Goal: Information Seeking & Learning: Learn about a topic

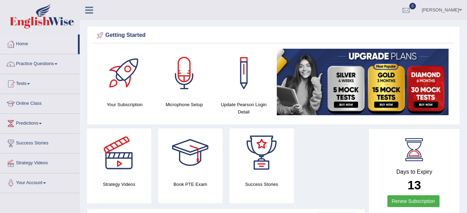
click at [227, 14] on ul "[PERSON_NAME] Toggle navigation Username: Kamaljeet2025 Access Type: Online Sub…" at bounding box center [331, 10] width 271 height 20
click at [30, 62] on link "Practice Questions" at bounding box center [39, 62] width 79 height 17
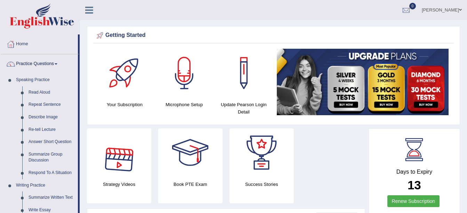
scroll to position [186, 0]
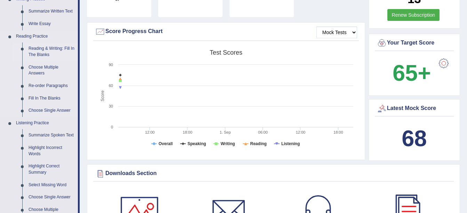
click at [46, 47] on link "Reading & Writing: Fill In The Blanks" at bounding box center [51, 51] width 52 height 18
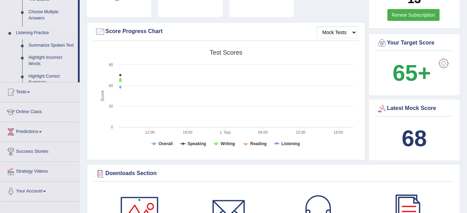
scroll to position [81, 0]
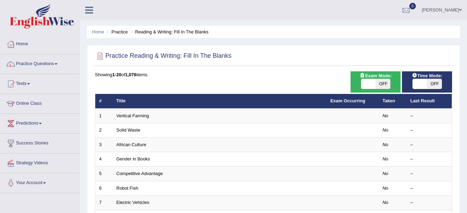
click at [383, 83] on span "OFF" at bounding box center [382, 84] width 15 height 10
checkbox input "true"
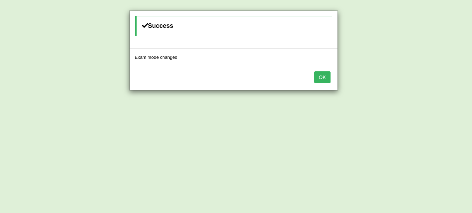
click at [326, 77] on button "OK" at bounding box center [322, 77] width 16 height 12
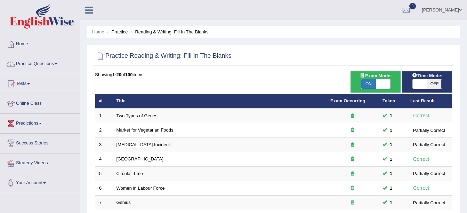
click at [434, 78] on span "Time Mode:" at bounding box center [427, 75] width 36 height 7
click at [433, 80] on span "OFF" at bounding box center [434, 84] width 15 height 10
checkbox input "true"
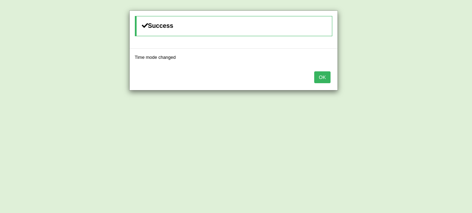
click at [319, 78] on button "OK" at bounding box center [322, 77] width 16 height 12
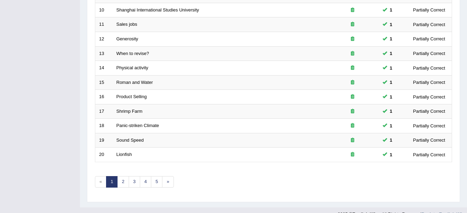
scroll to position [248, 0]
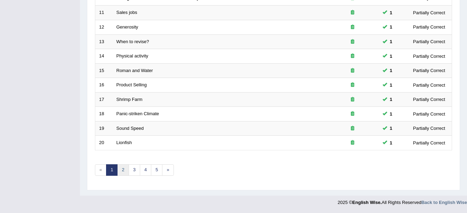
click at [125, 169] on link "2" at bounding box center [122, 169] width 11 height 11
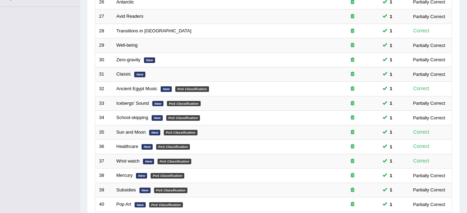
scroll to position [248, 0]
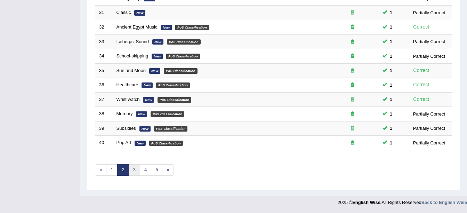
click at [133, 167] on link "3" at bounding box center [134, 169] width 11 height 11
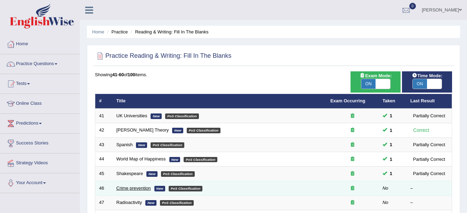
click at [129, 186] on link "Crime prevention" at bounding box center [133, 187] width 34 height 5
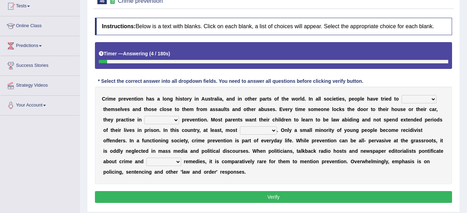
scroll to position [83, 0]
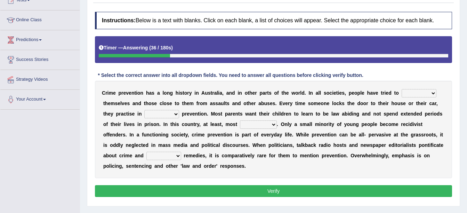
click at [402, 96] on select "promote respect protect enhance" at bounding box center [419, 93] width 35 height 8
select select "protect"
click at [402, 89] on select "promote respect protect enhance" at bounding box center [419, 93] width 35 height 8
click at [144, 114] on select "part of a form of relation to addition to" at bounding box center [161, 114] width 35 height 8
select select "a form of"
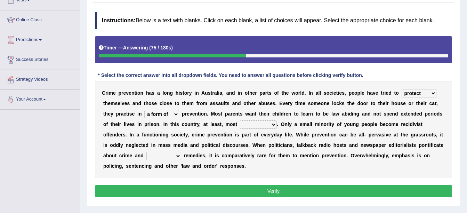
click at [144, 110] on select "part of a form of relation to addition to" at bounding box center [161, 114] width 35 height 8
click at [240, 122] on select "success succeed successful succeeding" at bounding box center [258, 124] width 37 height 8
select select "succeed"
click at [240, 120] on select "success succeed successful succeeding" at bounding box center [258, 124] width 37 height 8
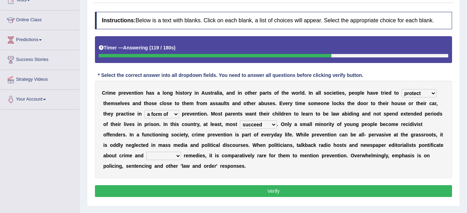
click at [181, 152] on select "default possible articulate absolute" at bounding box center [163, 156] width 35 height 8
select select "possible"
click at [181, 152] on select "default possible articulate absolute" at bounding box center [163, 156] width 35 height 8
click at [353, 185] on button "Verify" at bounding box center [273, 191] width 357 height 12
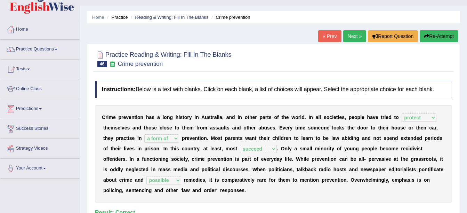
scroll to position [0, 0]
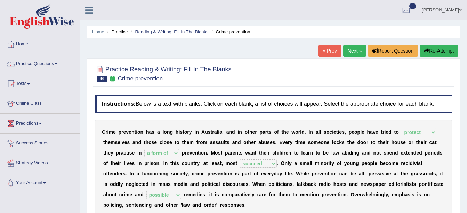
click at [359, 48] on link "Next »" at bounding box center [354, 51] width 23 height 12
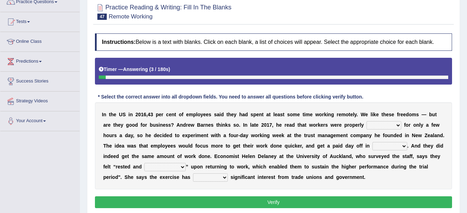
scroll to position [70, 0]
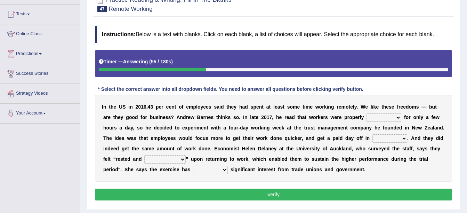
click at [366, 114] on select "inductive illusive productive patriarchy" at bounding box center [383, 117] width 35 height 8
select select "productive"
click at [366, 113] on select "inductive illusive productive patriarchy" at bounding box center [383, 117] width 35 height 8
click at [372, 136] on select "return mind part order" at bounding box center [389, 138] width 35 height 8
select select "return"
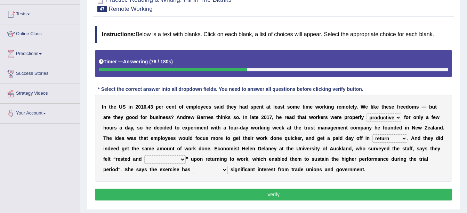
click at [372, 134] on select "return mind part order" at bounding box center [389, 138] width 35 height 8
click at [144, 161] on select "rejuvenated decorated oriented sophisticated" at bounding box center [164, 159] width 41 height 8
select select "rejuvenated"
click at [144, 155] on select "rejuvenated decorated oriented sophisticated" at bounding box center [164, 159] width 41 height 8
click at [193, 168] on select "generated benefited numbered proposed" at bounding box center [210, 169] width 35 height 8
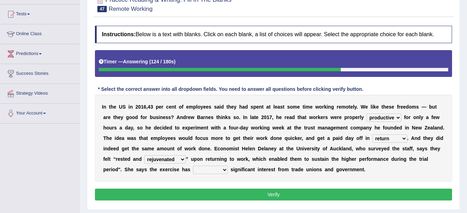
select select "benefited"
click at [193, 165] on select "generated benefited numbered proposed" at bounding box center [210, 169] width 35 height 8
click at [172, 192] on button "Verify" at bounding box center [273, 194] width 357 height 12
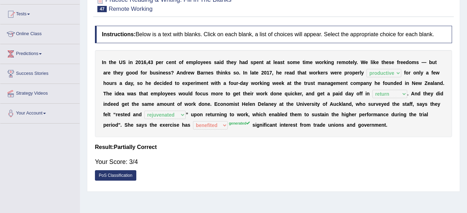
scroll to position [0, 0]
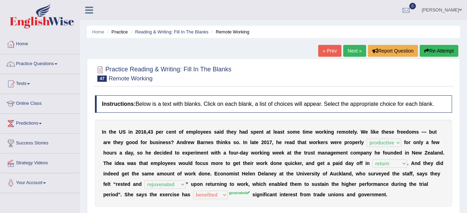
click at [358, 49] on link "Next »" at bounding box center [354, 51] width 23 height 12
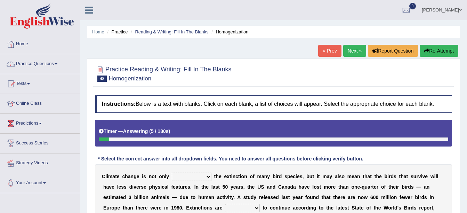
click at [467, 208] on div "Home Practice Reading & Writing: Fill In The Blanks Homogenization « Prev Next …" at bounding box center [273, 174] width 387 height 348
drag, startPoint x: 467, startPoint y: 208, endPoint x: 470, endPoint y: 208, distance: 3.5
click at [467, 208] on html "Toggle navigation Home Practice Questions Speaking Practice Read Aloud Repeat S…" at bounding box center [233, 106] width 467 height 213
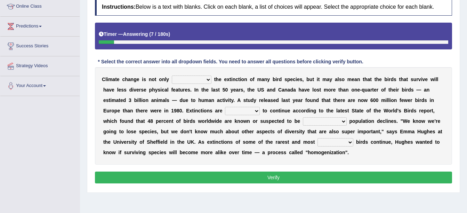
scroll to position [97, 0]
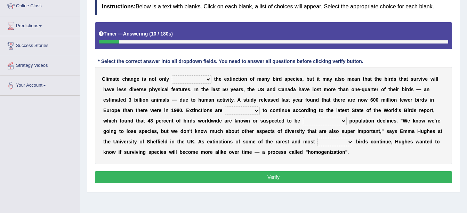
click at [197, 77] on select "involving misbehaving observing driving" at bounding box center [192, 79] width 40 height 8
select select "driving"
click at [172, 75] on select "involving misbehaving observing driving" at bounding box center [192, 79] width 40 height 8
click at [225, 110] on select "decided expected expecting projected" at bounding box center [242, 110] width 35 height 8
click at [225, 106] on select "decided expected expecting projected" at bounding box center [242, 110] width 35 height 8
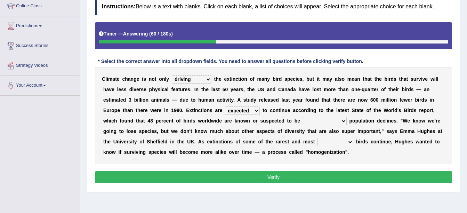
click at [225, 111] on select "decided expected expecting projected" at bounding box center [242, 110] width 35 height 8
select select "expecting"
click at [225, 106] on select "decided expected expecting projected" at bounding box center [242, 110] width 35 height 8
click at [303, 122] on select "undermining underlying undergoing undershooting" at bounding box center [325, 121] width 44 height 8
select select "undergoing"
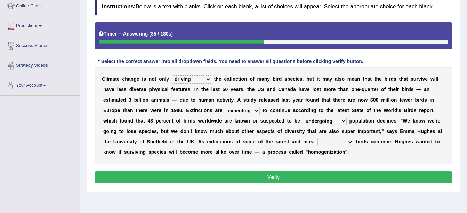
click at [303, 117] on select "undermining underlying undergoing undershooting" at bounding box center [325, 121] width 44 height 8
click at [317, 143] on select "conductive destructive distinctive restrictive" at bounding box center [335, 142] width 36 height 8
select select "distinctive"
click at [317, 138] on select "conductive destructive distinctive restrictive" at bounding box center [335, 142] width 36 height 8
click at [199, 180] on button "Verify" at bounding box center [273, 177] width 357 height 12
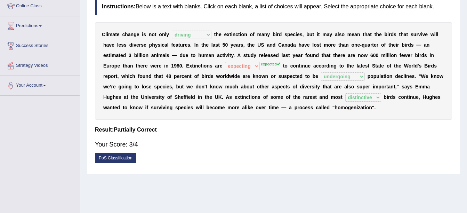
scroll to position [0, 0]
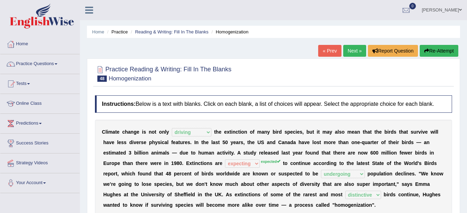
click at [355, 48] on link "Next »" at bounding box center [354, 51] width 23 height 12
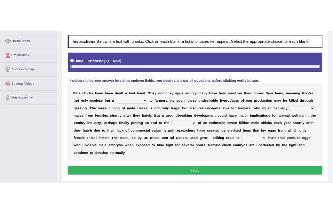
scroll to position [97, 0]
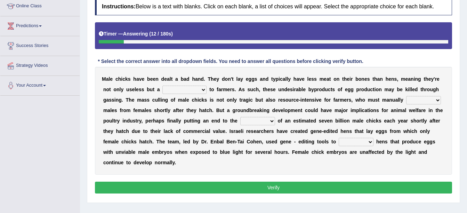
click at [164, 90] on select "liability maintainability digestibility sensibility" at bounding box center [184, 90] width 44 height 8
select select "maintainability"
click at [162, 86] on select "liability maintainability digestibility sensibility" at bounding box center [184, 90] width 44 height 8
click at [406, 99] on select "sort tort snort port" at bounding box center [423, 100] width 35 height 8
select select "sort"
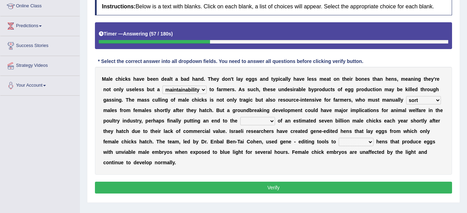
click at [406, 96] on select "sort tort snort port" at bounding box center [423, 100] width 35 height 8
click at [240, 121] on select "sliding pulling curling culling" at bounding box center [257, 121] width 35 height 8
select select "culling"
click at [240, 117] on select "sliding pulling curling culling" at bounding box center [257, 121] width 35 height 8
click at [339, 141] on select "breed deed greed creed" at bounding box center [356, 142] width 35 height 8
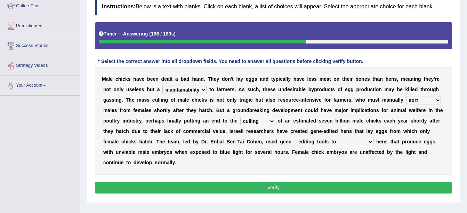
select select "breed"
click at [339, 138] on select "breed deed greed creed" at bounding box center [356, 142] width 35 height 8
click at [240, 181] on button "Verify" at bounding box center [273, 187] width 357 height 12
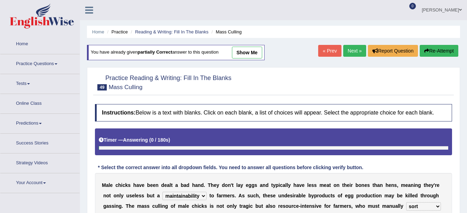
select select "maintainability"
select select "sort"
select select "culling"
select select "breed"
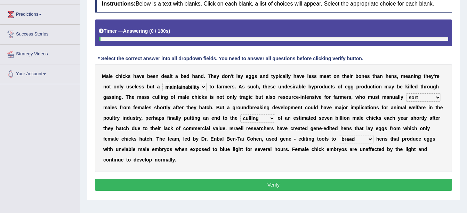
scroll to position [97, 0]
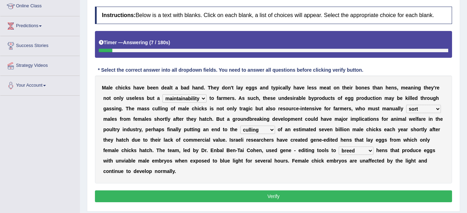
click at [295, 190] on button "Verify" at bounding box center [273, 196] width 357 height 12
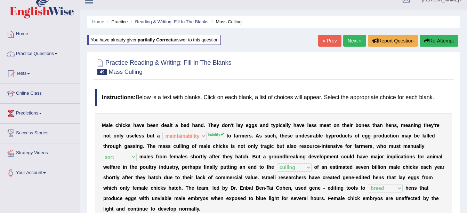
scroll to position [0, 0]
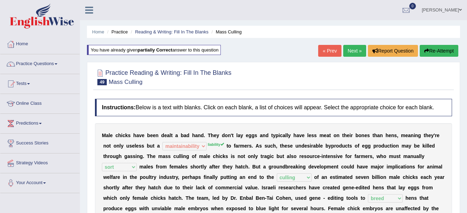
click at [359, 49] on link "Next »" at bounding box center [354, 51] width 23 height 12
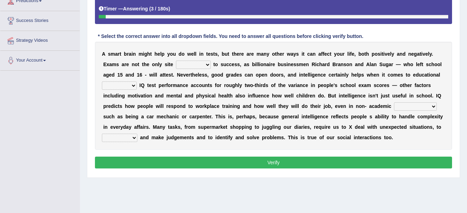
scroll to position [125, 0]
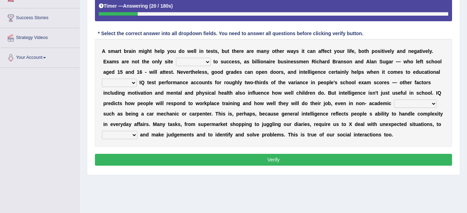
click at [176, 63] on select "site difference exception route" at bounding box center [193, 62] width 35 height 8
select select "route"
click at [176, 58] on select "site difference exception route" at bounding box center [193, 62] width 35 height 8
click at [137, 79] on select "reform attainment sediment sense" at bounding box center [119, 83] width 35 height 8
select select "attainment"
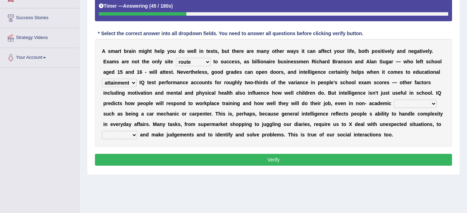
click at [137, 79] on select "reform attainment sediment sense" at bounding box center [119, 83] width 35 height 8
click at [394, 104] on select "submissions progressions transmissions professions" at bounding box center [415, 103] width 43 height 8
select select "professions"
click at [394, 99] on select "submissions progressions transmissions professions" at bounding box center [415, 103] width 43 height 8
click at [137, 131] on select "reveal regurgitate reason reconcile" at bounding box center [119, 135] width 35 height 8
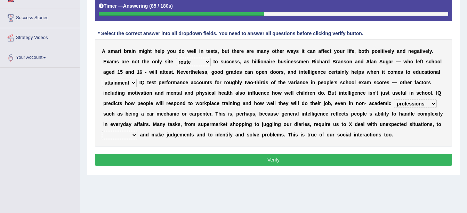
select select "reveal"
click at [137, 131] on select "reveal regurgitate reason reconcile" at bounding box center [119, 135] width 35 height 8
click at [294, 159] on button "Verify" at bounding box center [273, 160] width 357 height 12
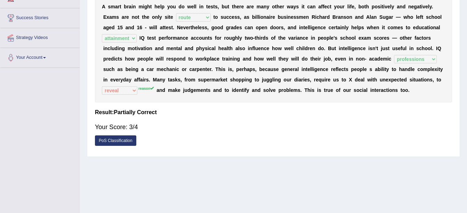
scroll to position [0, 0]
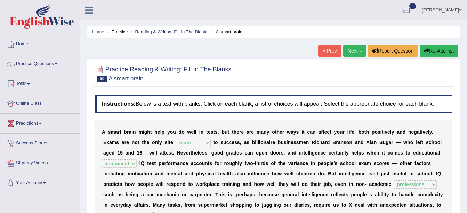
click at [357, 48] on link "Next »" at bounding box center [354, 51] width 23 height 12
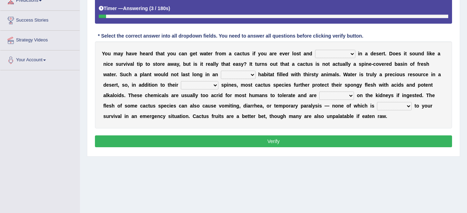
scroll to position [125, 0]
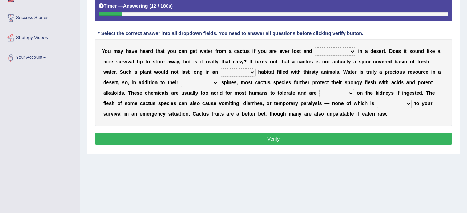
click at [324, 51] on select "overrated concentrated dehydrated saturated" at bounding box center [335, 51] width 40 height 8
select select "dehydrated"
click at [315, 47] on select "overrated concentrated dehydrated saturated" at bounding box center [335, 51] width 40 height 8
click at [221, 73] on select "acrid arid hydrid avid" at bounding box center [238, 72] width 35 height 8
select select "hydrid"
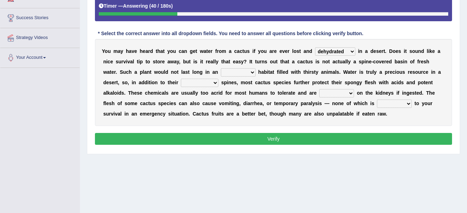
click at [221, 68] on select "acrid arid hydrid avid" at bounding box center [238, 72] width 35 height 8
click at [181, 80] on select "liquidating invalidating intimidating elucidating" at bounding box center [200, 83] width 38 height 8
select select "liquidating"
click at [181, 79] on select "liquidating invalidating intimidating elucidating" at bounding box center [200, 83] width 38 height 8
click at [221, 69] on select "acrid arid hydrid avid" at bounding box center [238, 72] width 35 height 8
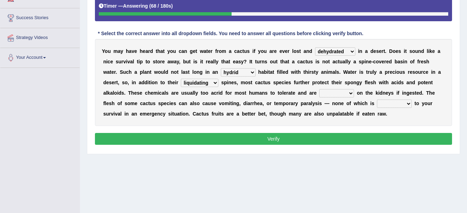
select select "acrid"
click at [221, 68] on select "acrid arid hydrid avid" at bounding box center [238, 72] width 35 height 8
click at [319, 93] on select "detoxing fixing taxing affixing" at bounding box center [336, 93] width 35 height 8
select select "affixing"
click at [319, 89] on select "detoxing fixing taxing affixing" at bounding box center [336, 93] width 35 height 8
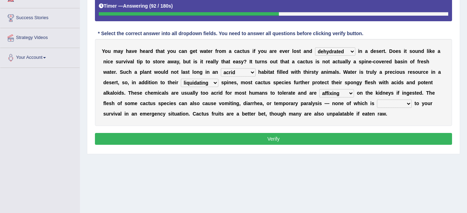
click at [377, 103] on select "coercive conducive enhancive seductive" at bounding box center [394, 103] width 35 height 8
select select "enhancive"
click at [377, 99] on select "coercive conducive enhancive seductive" at bounding box center [394, 103] width 35 height 8
click at [267, 138] on button "Verify" at bounding box center [273, 139] width 357 height 12
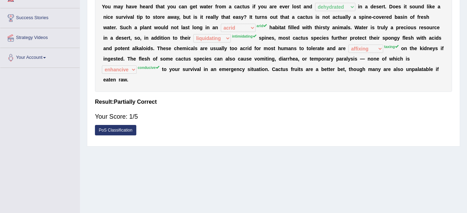
scroll to position [0, 0]
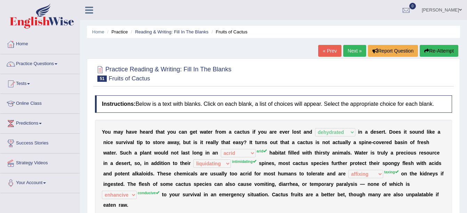
click at [355, 53] on link "Next »" at bounding box center [354, 51] width 23 height 12
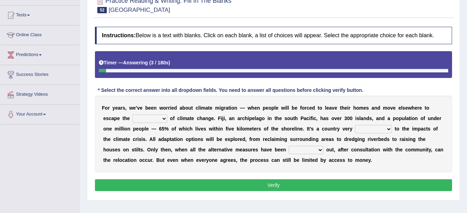
scroll to position [70, 0]
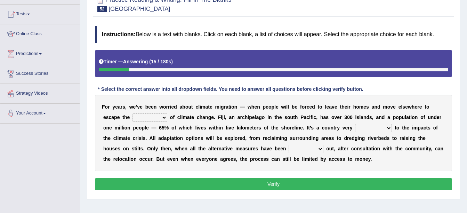
click at [132, 114] on select "converge surcharge scourge splurge" at bounding box center [149, 117] width 35 height 8
select select "scourge"
click at [132, 113] on select "converge surcharge scourge splurge" at bounding box center [149, 117] width 35 height 8
click at [355, 128] on select "intelligible convertible suspectible capable" at bounding box center [373, 128] width 37 height 8
select select "suspectible"
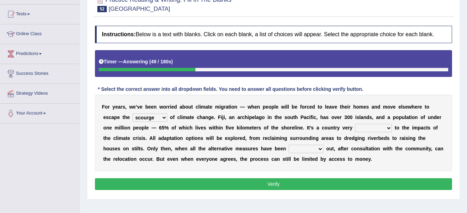
click at [355, 124] on select "intelligible convertible suspectible capable" at bounding box center [373, 128] width 37 height 8
click at [289, 148] on select "worn pointed worked ruled" at bounding box center [306, 149] width 35 height 8
select select "pointed"
click at [289, 145] on select "worn pointed worked ruled" at bounding box center [306, 149] width 35 height 8
click at [209, 186] on button "Verify" at bounding box center [273, 184] width 357 height 12
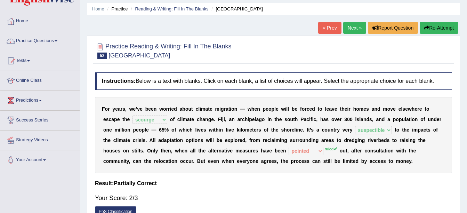
scroll to position [0, 0]
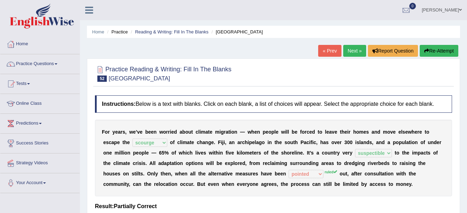
click at [349, 49] on link "Next »" at bounding box center [354, 51] width 23 height 12
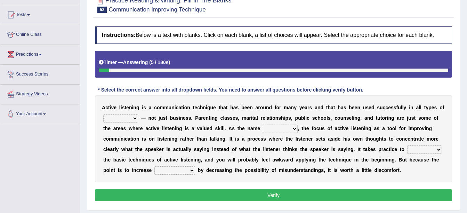
scroll to position [70, 0]
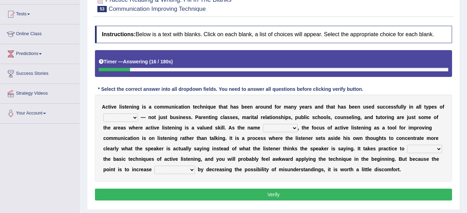
click at [121, 120] on select "flavour favour savour endeavour" at bounding box center [120, 117] width 35 height 8
select select "favour"
click at [103, 113] on select "flavour favour savour endeavour" at bounding box center [120, 117] width 35 height 8
click at [263, 126] on select "complies replies defies implies" at bounding box center [280, 128] width 35 height 8
select select "implies"
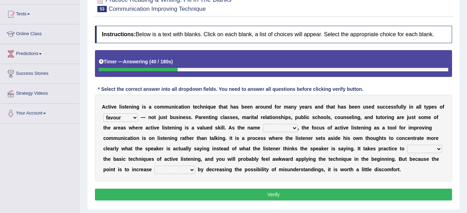
click at [263, 124] on select "complies replies defies implies" at bounding box center [280, 128] width 35 height 8
click at [407, 150] on select "explain plaster master aster" at bounding box center [424, 149] width 35 height 8
select select "master"
click at [407, 145] on select "explain plaster master aster" at bounding box center [424, 149] width 35 height 8
click at [195, 165] on select "activeness effectiveness restiveness festiveness" at bounding box center [174, 169] width 41 height 8
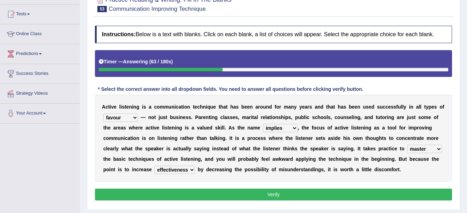
click at [195, 165] on select "activeness effectiveness restiveness festiveness" at bounding box center [174, 169] width 41 height 8
select select "activeness"
click at [195, 165] on select "activeness effectiveness restiveness festiveness" at bounding box center [174, 169] width 41 height 8
click at [380, 188] on button "Verify" at bounding box center [273, 194] width 357 height 12
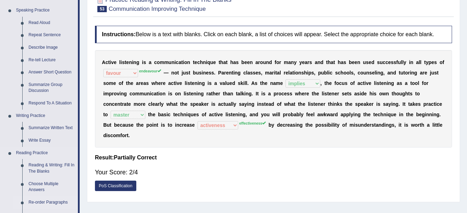
click at [54, 200] on link "Re-order Paragraphs" at bounding box center [51, 202] width 52 height 13
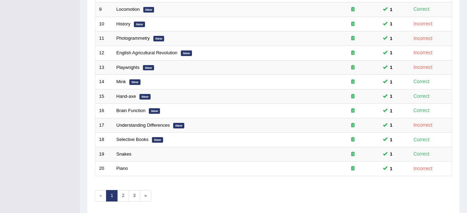
scroll to position [248, 0]
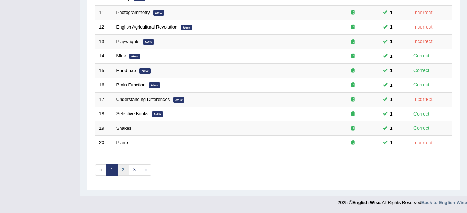
click at [124, 170] on link "2" at bounding box center [122, 169] width 11 height 11
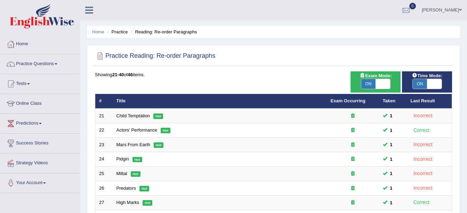
scroll to position [186, 0]
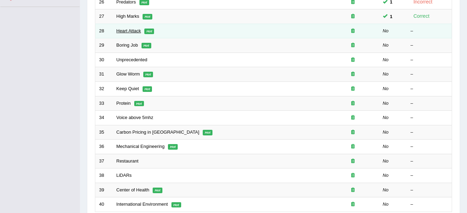
click at [137, 33] on link "Heart Attack" at bounding box center [128, 30] width 25 height 5
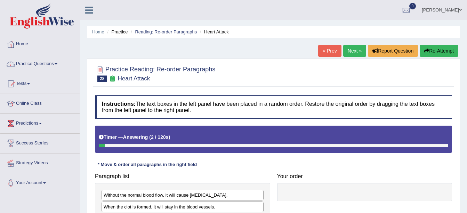
scroll to position [152, 0]
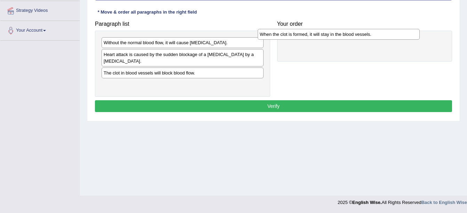
drag, startPoint x: 235, startPoint y: 57, endPoint x: 395, endPoint y: 39, distance: 160.3
click at [395, 39] on div "When the clot is formed, it will stay in the blood vessels." at bounding box center [339, 34] width 162 height 11
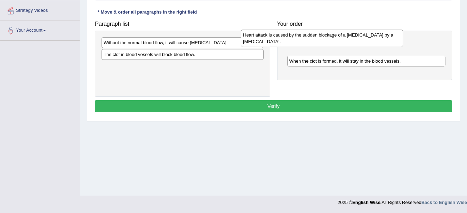
drag, startPoint x: 218, startPoint y: 58, endPoint x: 366, endPoint y: 39, distance: 149.6
click at [366, 39] on div "Heart attack is caused by the sudden blockage of a coronary artery by a blood c…" at bounding box center [322, 38] width 162 height 17
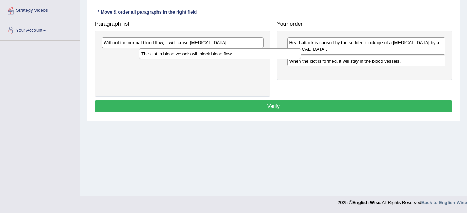
drag, startPoint x: 242, startPoint y: 56, endPoint x: 299, endPoint y: 61, distance: 57.2
click at [299, 59] on div "The clot in blood vessels will block blood flow." at bounding box center [220, 53] width 162 height 11
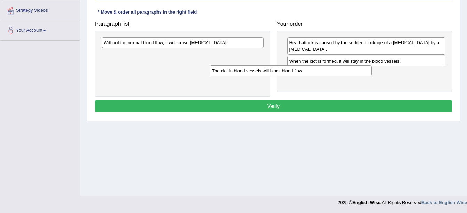
drag, startPoint x: 245, startPoint y: 53, endPoint x: 403, endPoint y: 67, distance: 158.5
click at [372, 68] on div "The clot in blood vessels will block blood flow." at bounding box center [291, 70] width 162 height 11
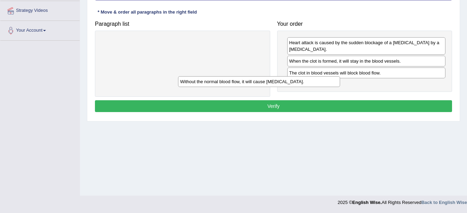
drag, startPoint x: 216, startPoint y: 44, endPoint x: 356, endPoint y: 81, distance: 144.8
click at [340, 81] on div "Without the normal blood flow, it will cause muscle contraction." at bounding box center [259, 81] width 162 height 11
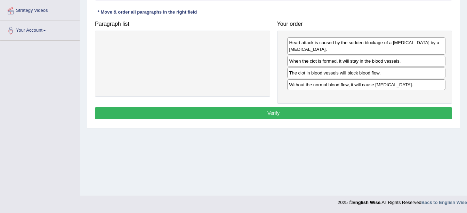
click at [316, 114] on button "Verify" at bounding box center [273, 113] width 357 height 12
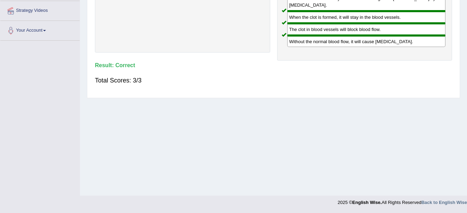
scroll to position [0, 0]
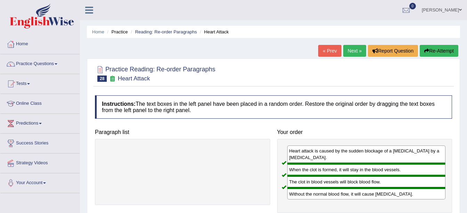
click at [351, 55] on link "Next »" at bounding box center [354, 51] width 23 height 12
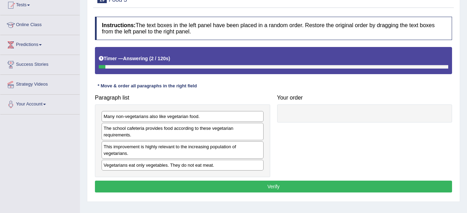
scroll to position [81, 0]
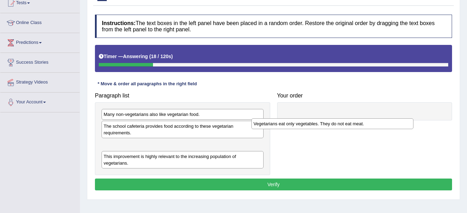
drag, startPoint x: 169, startPoint y: 164, endPoint x: 343, endPoint y: 102, distance: 184.7
click at [334, 118] on div "Vegetarians eat only vegetables. They do not eat meat." at bounding box center [332, 123] width 162 height 11
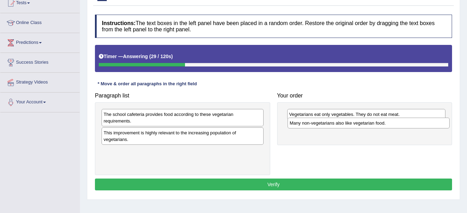
drag, startPoint x: 217, startPoint y: 116, endPoint x: 404, endPoint y: 124, distance: 187.6
click at [404, 124] on div "Many non-vegetarians also like vegetarian food." at bounding box center [368, 122] width 162 height 11
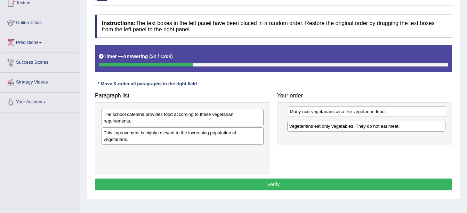
drag, startPoint x: 397, startPoint y: 125, endPoint x: 397, endPoint y: 109, distance: 16.7
click at [397, 109] on div "Many non-vegetarians also like vegetarian food." at bounding box center [367, 111] width 159 height 11
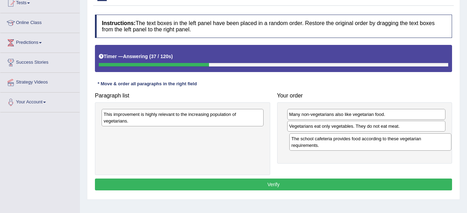
drag, startPoint x: 215, startPoint y: 123, endPoint x: 403, endPoint y: 147, distance: 189.3
click at [403, 147] on div "The school cafeteria provides food according to these vegetarian requirements." at bounding box center [370, 141] width 162 height 17
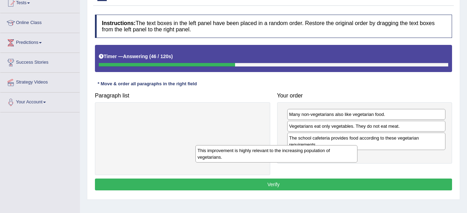
drag, startPoint x: 230, startPoint y: 119, endPoint x: 329, endPoint y: 159, distance: 106.5
click at [329, 159] on div "This improvement is highly relevant to the increasing population of vegetarians." at bounding box center [276, 153] width 162 height 17
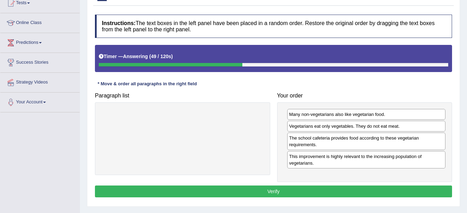
click at [302, 192] on button "Verify" at bounding box center [273, 191] width 357 height 12
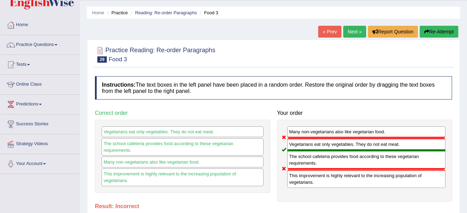
scroll to position [0, 0]
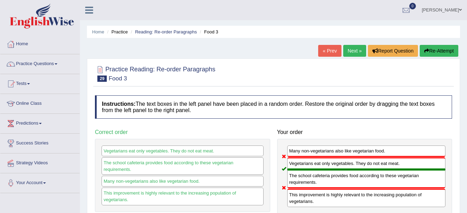
click at [359, 45] on link "Next »" at bounding box center [354, 51] width 23 height 12
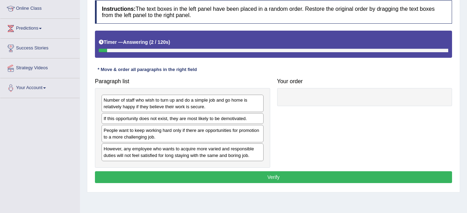
scroll to position [96, 0]
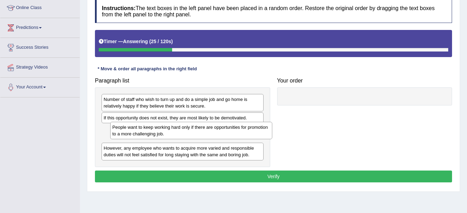
drag, startPoint x: 225, startPoint y: 135, endPoint x: 293, endPoint y: 114, distance: 71.3
click at [272, 122] on div "People want to keep working hard only if there are opportunities for promotion …" at bounding box center [191, 130] width 162 height 17
drag, startPoint x: 293, startPoint y: 114, endPoint x: 339, endPoint y: 103, distance: 47.2
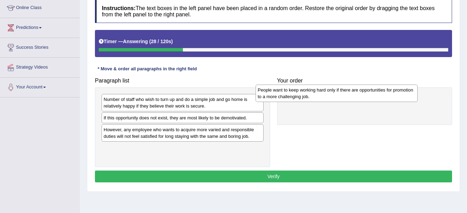
drag, startPoint x: 215, startPoint y: 133, endPoint x: 372, endPoint y: 92, distance: 162.0
click at [372, 92] on div "People want to keep working hard only if there are opportunities for promotion …" at bounding box center [337, 92] width 162 height 17
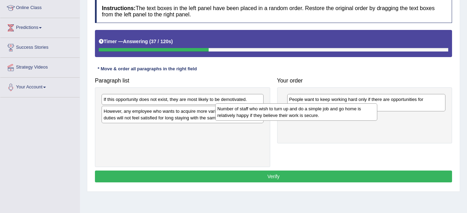
drag, startPoint x: 253, startPoint y: 107, endPoint x: 397, endPoint y: 114, distance: 143.7
click at [377, 114] on div "Number of staff who wish to turn up and do a simple job and go home is relative…" at bounding box center [296, 111] width 162 height 17
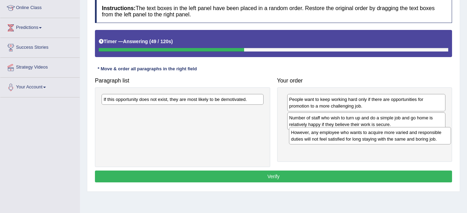
drag, startPoint x: 198, startPoint y: 114, endPoint x: 386, endPoint y: 135, distance: 188.9
click at [386, 135] on div "However, any employee who wants to acquire more varied and responsible duties w…" at bounding box center [370, 135] width 162 height 17
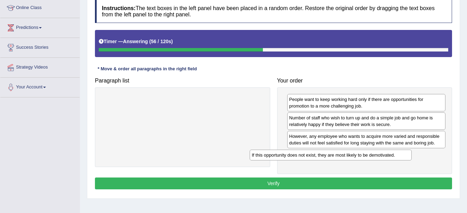
drag, startPoint x: 250, startPoint y: 102, endPoint x: 398, endPoint y: 157, distance: 158.2
click at [398, 157] on div "If this opportunity does not exist, they are most likely to be demotivated." at bounding box center [331, 154] width 162 height 11
click at [349, 181] on button "Verify" at bounding box center [273, 183] width 357 height 12
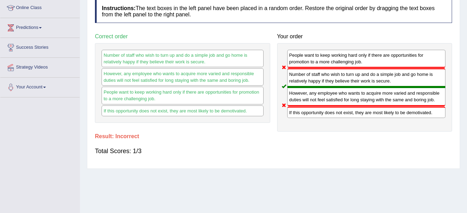
scroll to position [49, 0]
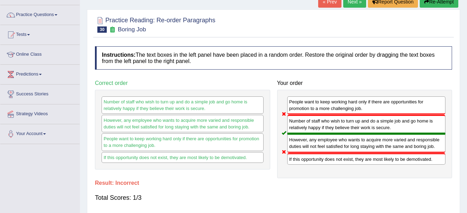
click at [465, 65] on div "Home Practice Reading: Re-order Paragraphs Boring Job « Prev Next » Report Ques…" at bounding box center [273, 125] width 387 height 348
click at [465, 46] on div "Home Practice Reading: Re-order Paragraphs Boring Job « Prev Next » Report Ques…" at bounding box center [273, 125] width 387 height 348
click at [359, 5] on link "Next »" at bounding box center [354, 2] width 23 height 12
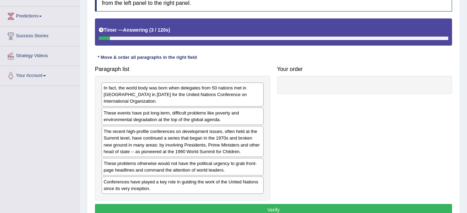
scroll to position [123, 0]
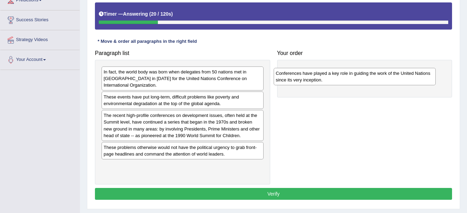
drag, startPoint x: 224, startPoint y: 173, endPoint x: 397, endPoint y: 75, distance: 198.5
click at [397, 76] on div "Conferences have played a key role in guiding the work of the United Nations si…" at bounding box center [355, 76] width 162 height 17
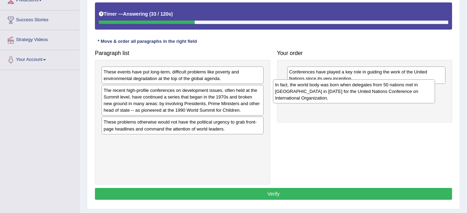
drag, startPoint x: 234, startPoint y: 79, endPoint x: 414, endPoint y: 93, distance: 179.9
click at [414, 93] on div "In fact, the world body was born when delegates from 50 nations met in [GEOGRAP…" at bounding box center [354, 91] width 162 height 24
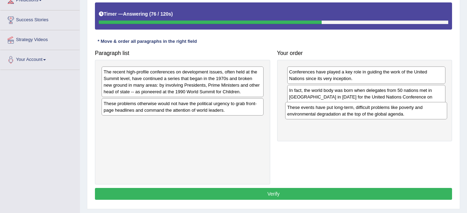
drag, startPoint x: 242, startPoint y: 77, endPoint x: 432, endPoint y: 116, distance: 194.4
click at [432, 116] on div "These events have put long-term, difficult problems like poverty and environmen…" at bounding box center [366, 110] width 162 height 17
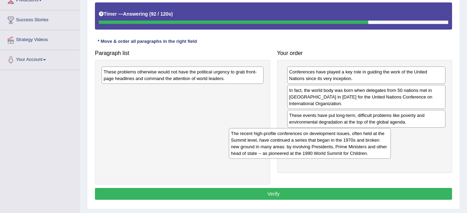
drag, startPoint x: 228, startPoint y: 89, endPoint x: 413, endPoint y: 156, distance: 197.3
click at [391, 156] on div "The recent high-profile conferences on development issues, often held at the Su…" at bounding box center [310, 143] width 162 height 31
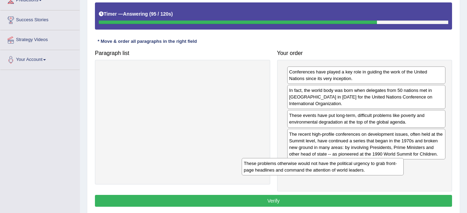
drag, startPoint x: 226, startPoint y: 77, endPoint x: 405, endPoint y: 173, distance: 202.3
click at [404, 173] on div "These problems otherwise would not have the political urgency to grab front-pag…" at bounding box center [323, 166] width 162 height 17
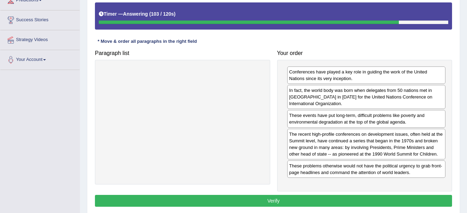
click at [348, 205] on button "Verify" at bounding box center [273, 201] width 357 height 12
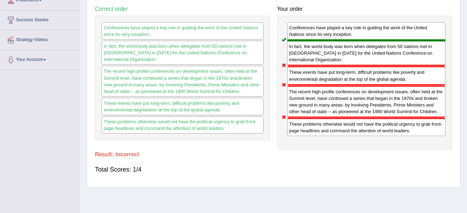
scroll to position [0, 0]
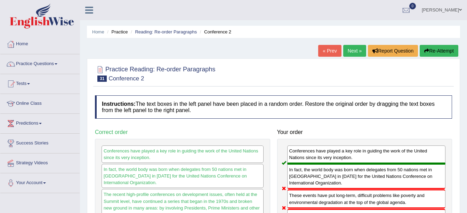
click at [348, 46] on link "Next »" at bounding box center [354, 51] width 23 height 12
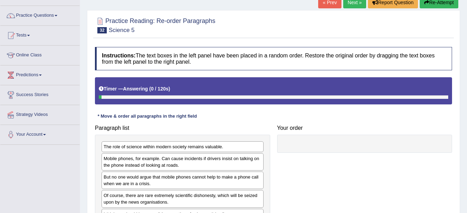
scroll to position [116, 0]
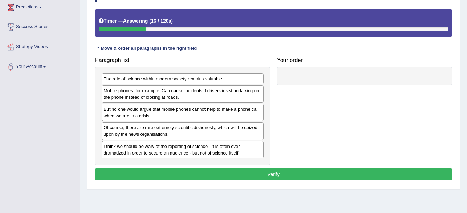
click at [252, 114] on div "But no one would argue that mobile phones cannot help to make a phone call when…" at bounding box center [183, 112] width 162 height 17
click at [234, 98] on div "Mobile phones, for example. Can cause incidents if drivers insist on talking on…" at bounding box center [182, 93] width 162 height 17
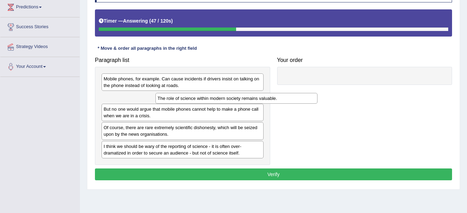
drag, startPoint x: 214, startPoint y: 76, endPoint x: 268, endPoint y: 96, distance: 57.3
click at [268, 96] on div "The role of science within modern society remains valuable." at bounding box center [236, 98] width 162 height 11
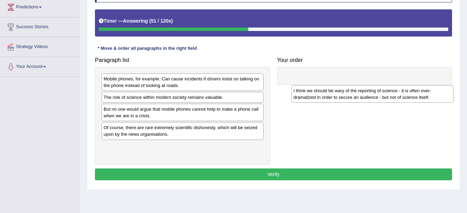
drag, startPoint x: 226, startPoint y: 147, endPoint x: 420, endPoint y: 78, distance: 206.4
click at [420, 85] on div "I think we should be wary of the reporting of science - it is often over-dramat…" at bounding box center [372, 93] width 162 height 17
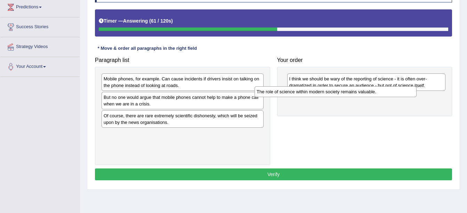
drag, startPoint x: 228, startPoint y: 101, endPoint x: 389, endPoint y: 94, distance: 160.8
click at [389, 94] on div "The role of science within modern society remains valuable." at bounding box center [335, 91] width 162 height 11
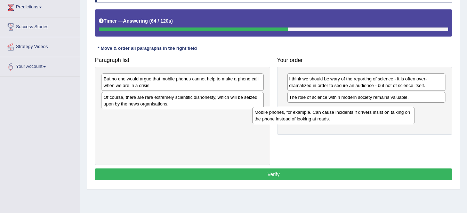
drag, startPoint x: 166, startPoint y: 83, endPoint x: 327, endPoint y: 115, distance: 164.1
click at [326, 116] on div "Mobile phones, for example. Can cause incidents if drivers insist on talking on…" at bounding box center [333, 115] width 162 height 17
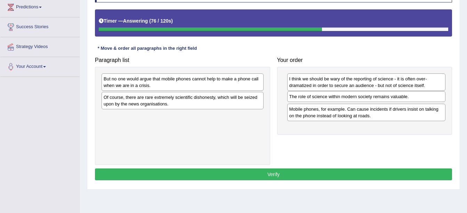
drag, startPoint x: 334, startPoint y: 98, endPoint x: 334, endPoint y: 92, distance: 5.2
click at [334, 94] on div "The role of science within modern society remains valuable." at bounding box center [366, 96] width 159 height 11
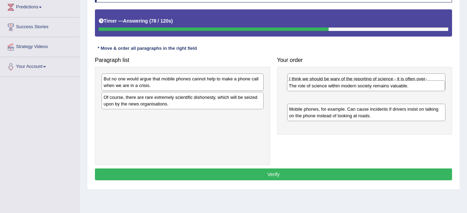
drag, startPoint x: 330, startPoint y: 100, endPoint x: 332, endPoint y: 77, distance: 23.4
click at [331, 81] on div "The role of science within modern society remains valuable." at bounding box center [366, 85] width 159 height 11
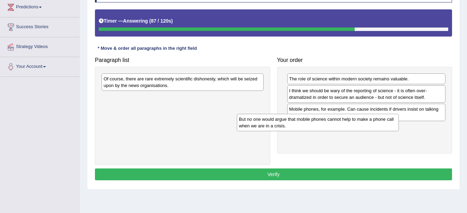
drag, startPoint x: 247, startPoint y: 85, endPoint x: 392, endPoint y: 128, distance: 151.8
click at [392, 128] on div "But no one would argue that mobile phones cannot help to make a phone call when…" at bounding box center [318, 122] width 162 height 17
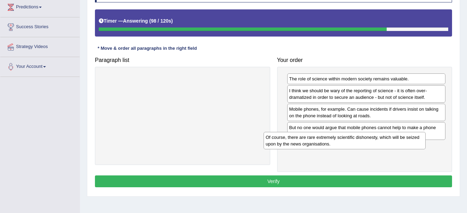
drag, startPoint x: 227, startPoint y: 84, endPoint x: 412, endPoint y: 141, distance: 193.5
click at [412, 141] on div "Of course, there are rare extremely scientific dishonesty, which will be seized…" at bounding box center [344, 140] width 162 height 17
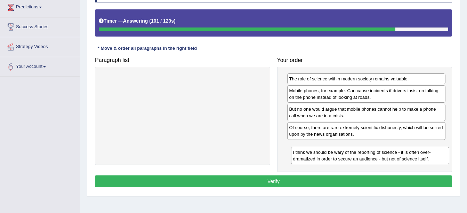
drag, startPoint x: 403, startPoint y: 97, endPoint x: 404, endPoint y: 161, distance: 64.0
click at [404, 161] on div "I think we should be wary of the reporting of science - it is often over-dramat…" at bounding box center [370, 155] width 159 height 17
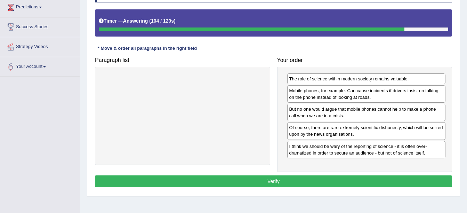
click at [343, 180] on button "Verify" at bounding box center [273, 181] width 357 height 12
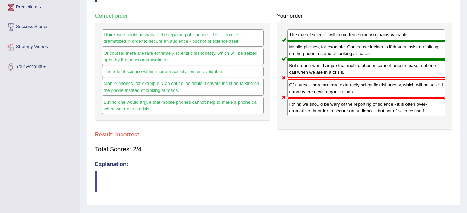
scroll to position [0, 0]
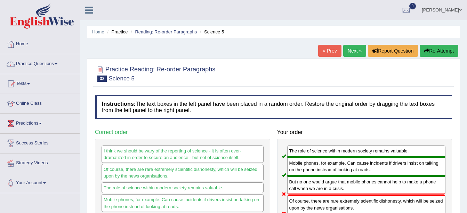
click at [359, 53] on link "Next »" at bounding box center [354, 51] width 23 height 12
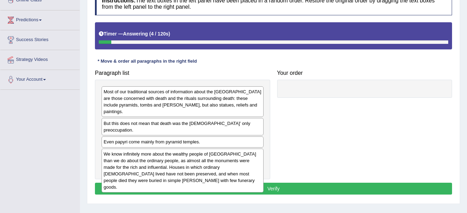
scroll to position [111, 0]
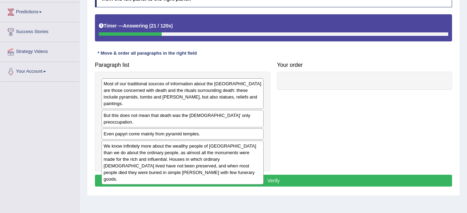
click at [209, 96] on div "Most of our traditional sources of information about the Old Kingdom are those …" at bounding box center [183, 93] width 162 height 31
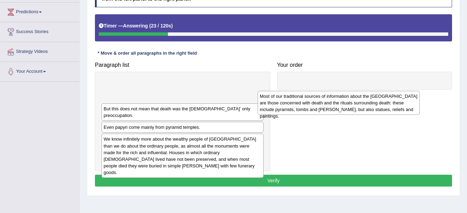
drag, startPoint x: 209, startPoint y: 96, endPoint x: 377, endPoint y: 97, distance: 168.3
click at [370, 104] on div "Most of our traditional sources of information about the Old Kingdom are those …" at bounding box center [339, 103] width 162 height 24
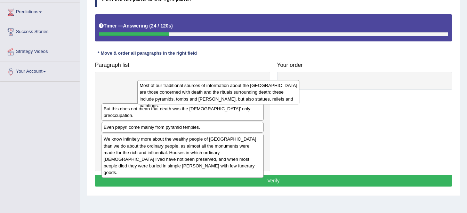
drag, startPoint x: 391, startPoint y: 94, endPoint x: 396, endPoint y: 91, distance: 6.1
click at [394, 93] on div "Paragraph list Most of our traditional sources of information about the Old Kin…" at bounding box center [273, 114] width 364 height 113
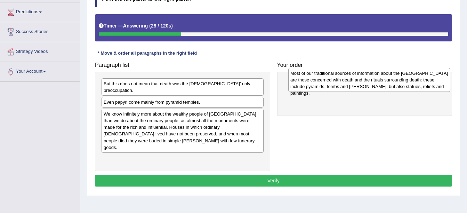
drag, startPoint x: 243, startPoint y: 82, endPoint x: 429, endPoint y: 72, distance: 186.6
click at [429, 72] on div "Most of our traditional sources of information about the Old Kingdom are those …" at bounding box center [369, 80] width 162 height 24
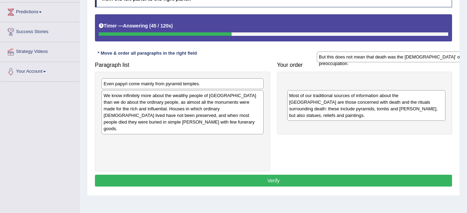
drag, startPoint x: 254, startPoint y: 82, endPoint x: 473, endPoint y: 58, distance: 220.4
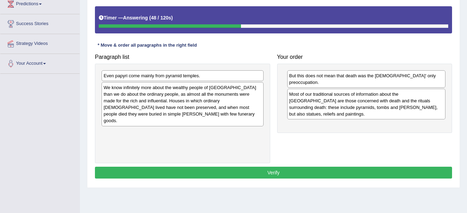
scroll to position [121, 0]
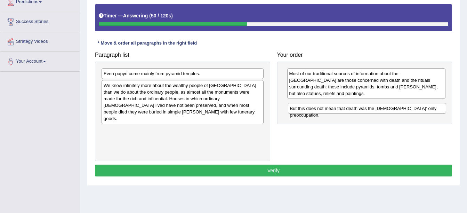
drag, startPoint x: 375, startPoint y: 76, endPoint x: 375, endPoint y: 113, distance: 37.2
click at [375, 113] on div "But this does not mean that death was the Egyptians’ only preoccupation." at bounding box center [367, 108] width 159 height 11
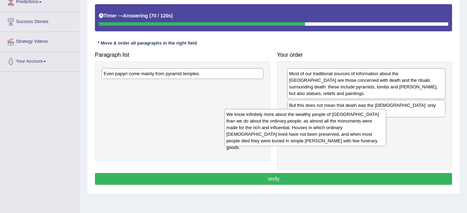
drag, startPoint x: 200, startPoint y: 94, endPoint x: 372, endPoint y: 128, distance: 175.1
click at [370, 128] on div "We know infinitely more about the wealthy people of Egypt than we do about the …" at bounding box center [305, 128] width 162 height 38
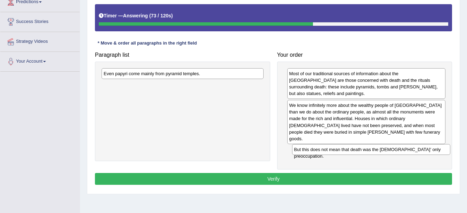
drag, startPoint x: 376, startPoint y: 96, endPoint x: 381, endPoint y: 147, distance: 51.0
click at [381, 147] on div "But this does not mean that death was the Egyptians’ only preoccupation." at bounding box center [371, 149] width 159 height 11
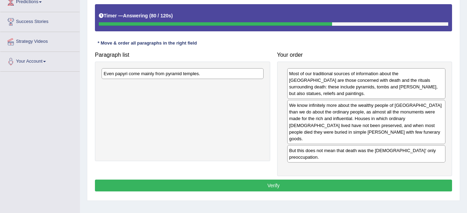
click at [216, 72] on div "Even papyri come mainly from pyramid temples." at bounding box center [183, 73] width 162 height 11
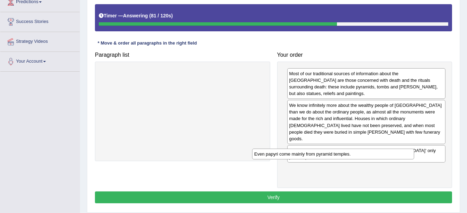
drag, startPoint x: 216, startPoint y: 72, endPoint x: 366, endPoint y: 153, distance: 170.6
click at [366, 153] on div "Even papyri come mainly from pyramid temples." at bounding box center [333, 153] width 162 height 11
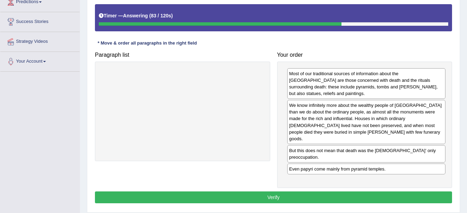
click at [321, 191] on button "Verify" at bounding box center [273, 197] width 357 height 12
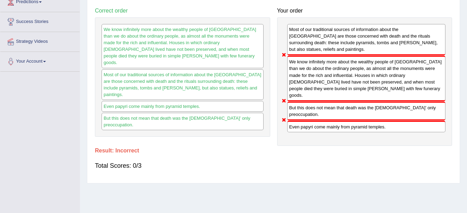
scroll to position [0, 0]
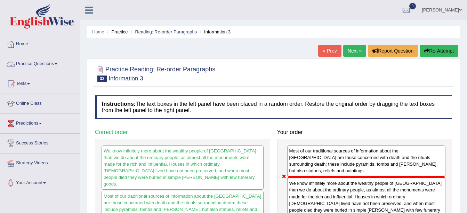
click at [29, 64] on link "Practice Questions" at bounding box center [39, 62] width 79 height 17
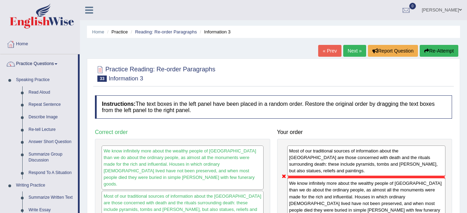
scroll to position [186, 0]
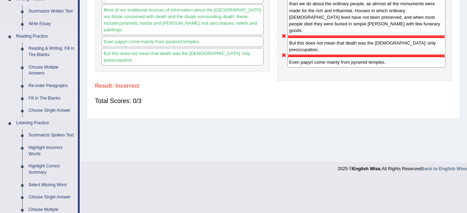
click at [44, 98] on link "Fill In The Blanks" at bounding box center [51, 98] width 52 height 13
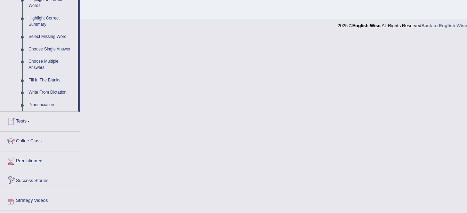
scroll to position [351, 0]
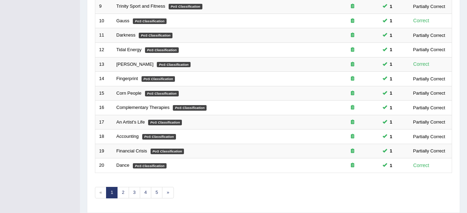
scroll to position [248, 0]
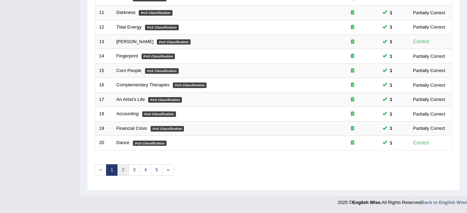
click at [125, 170] on link "2" at bounding box center [122, 169] width 11 height 11
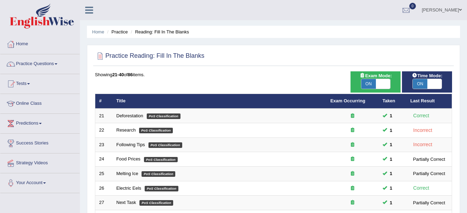
scroll to position [186, 0]
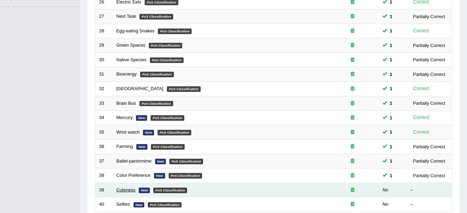
click at [126, 188] on link "Cuteness" at bounding box center [125, 189] width 19 height 5
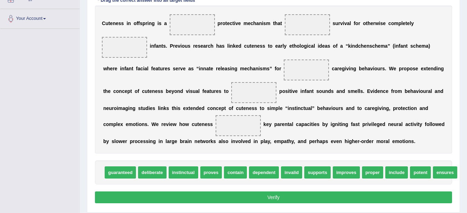
scroll to position [158, 0]
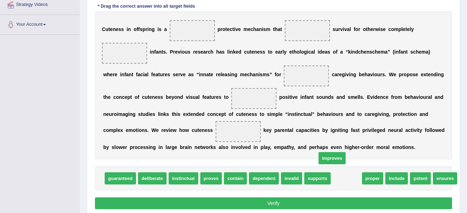
drag, startPoint x: 340, startPoint y: 179, endPoint x: 306, endPoint y: 124, distance: 64.6
click at [318, 152] on span "improves" at bounding box center [331, 158] width 27 height 12
drag, startPoint x: 306, startPoint y: 124, endPoint x: 285, endPoint y: 100, distance: 31.9
click at [285, 100] on div "Instructions: In the text below some words are missing. Drag words from the box…" at bounding box center [273, 74] width 360 height 281
drag, startPoint x: 340, startPoint y: 177, endPoint x: 270, endPoint y: 78, distance: 121.2
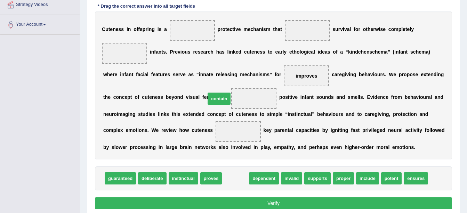
drag, startPoint x: 228, startPoint y: 178, endPoint x: 211, endPoint y: 98, distance: 81.3
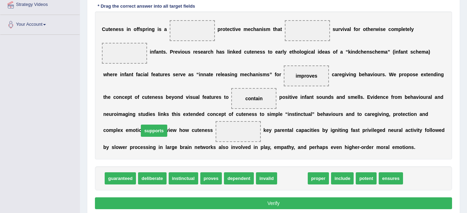
drag, startPoint x: 288, startPoint y: 181, endPoint x: 150, endPoint y: 135, distance: 145.7
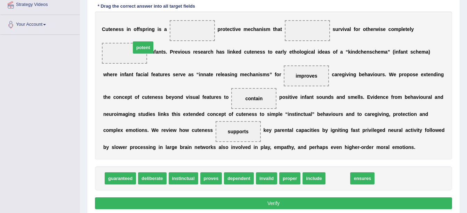
drag, startPoint x: 324, startPoint y: 178, endPoint x: 129, endPoint y: 48, distance: 234.5
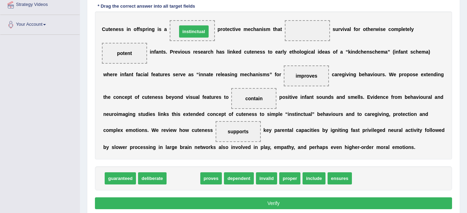
drag, startPoint x: 187, startPoint y: 180, endPoint x: 197, endPoint y: 33, distance: 147.1
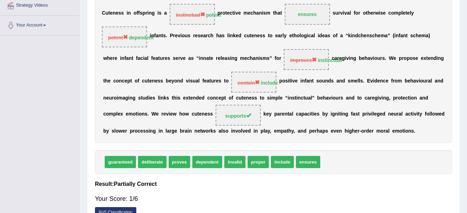
scroll to position [0, 0]
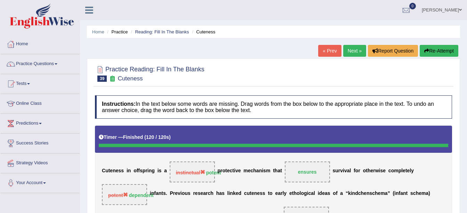
click at [358, 50] on link "Next »" at bounding box center [354, 51] width 23 height 12
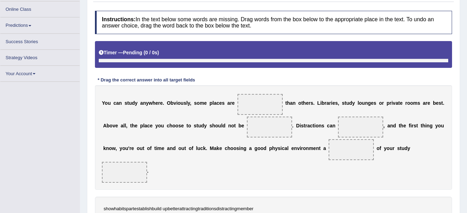
scroll to position [89, 0]
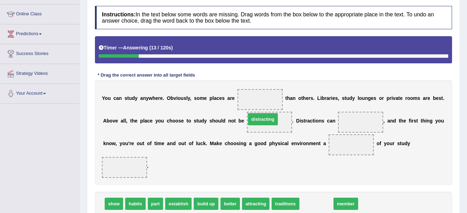
drag, startPoint x: 315, startPoint y: 183, endPoint x: 261, endPoint y: 98, distance: 100.0
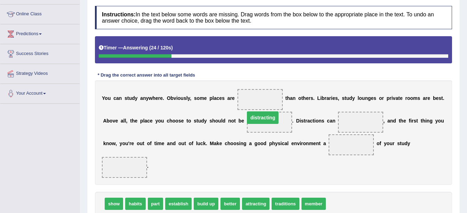
drag, startPoint x: 253, startPoint y: 97, endPoint x: 256, endPoint y: 119, distance: 21.7
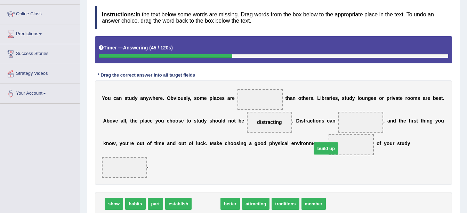
drag, startPoint x: 208, startPoint y: 183, endPoint x: 328, endPoint y: 127, distance: 132.1
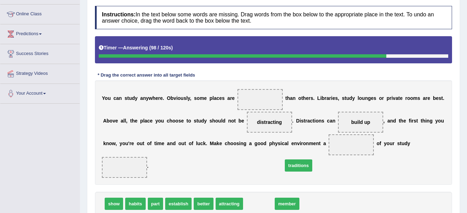
drag, startPoint x: 248, startPoint y: 182, endPoint x: 287, endPoint y: 144, distance: 54.8
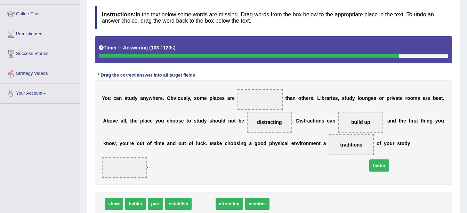
drag, startPoint x: 197, startPoint y: 183, endPoint x: 373, endPoint y: 145, distance: 179.7
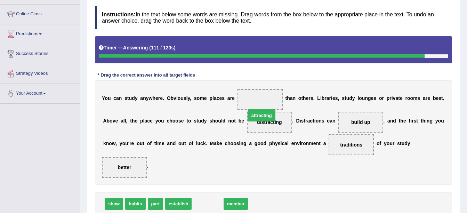
drag, startPoint x: 204, startPoint y: 180, endPoint x: 258, endPoint y: 92, distance: 103.4
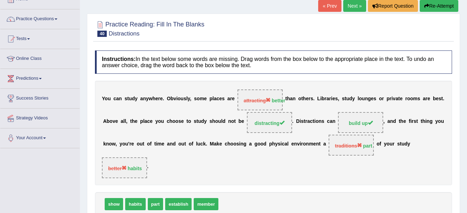
scroll to position [11, 0]
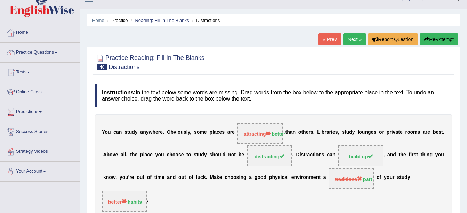
click at [357, 39] on link "Next »" at bounding box center [354, 39] width 23 height 12
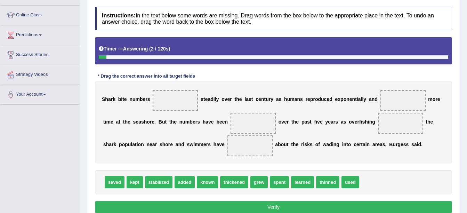
scroll to position [89, 0]
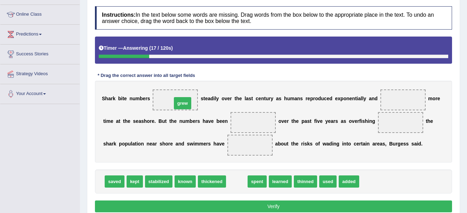
drag, startPoint x: 235, startPoint y: 184, endPoint x: 180, endPoint y: 105, distance: 95.9
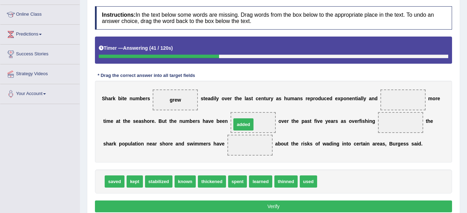
drag, startPoint x: 321, startPoint y: 184, endPoint x: 235, endPoint y: 127, distance: 103.1
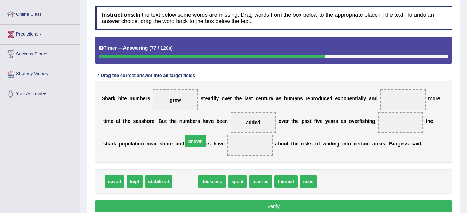
drag, startPoint x: 182, startPoint y: 184, endPoint x: 192, endPoint y: 143, distance: 41.7
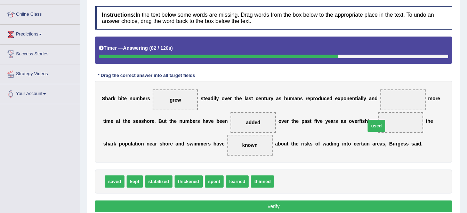
drag, startPoint x: 277, startPoint y: 184, endPoint x: 368, endPoint y: 129, distance: 107.1
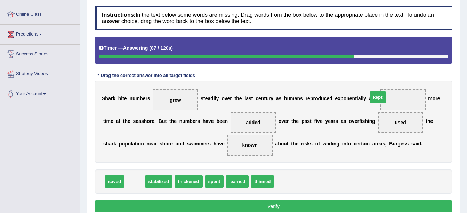
drag, startPoint x: 136, startPoint y: 182, endPoint x: 380, endPoint y: 98, distance: 258.8
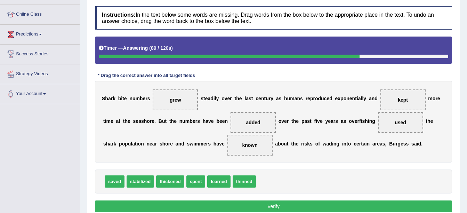
click at [249, 205] on button "Verify" at bounding box center [273, 206] width 357 height 12
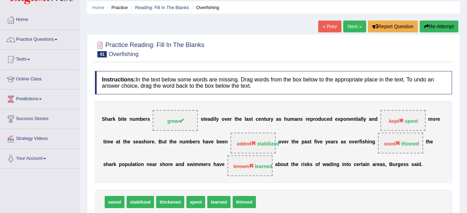
scroll to position [0, 0]
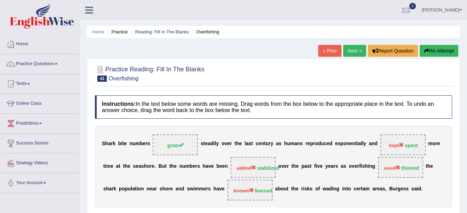
click at [357, 50] on link "Next »" at bounding box center [354, 51] width 23 height 12
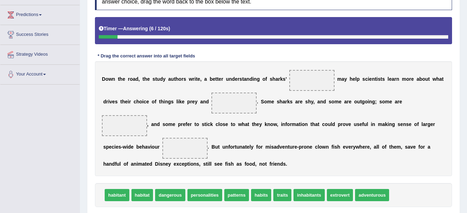
scroll to position [110, 0]
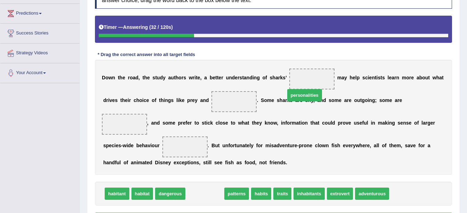
drag, startPoint x: 210, startPoint y: 181, endPoint x: 311, endPoint y: 84, distance: 140.6
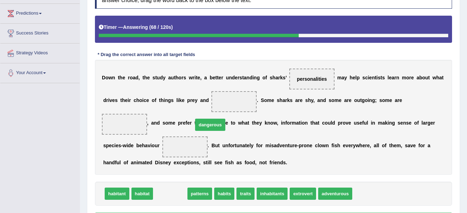
drag, startPoint x: 166, startPoint y: 179, endPoint x: 205, endPoint y: 112, distance: 77.9
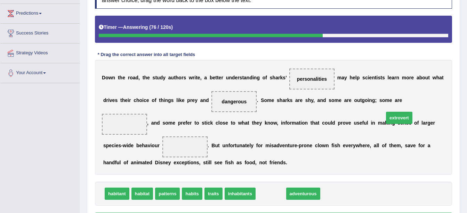
drag, startPoint x: 270, startPoint y: 180, endPoint x: 398, endPoint y: 104, distance: 149.5
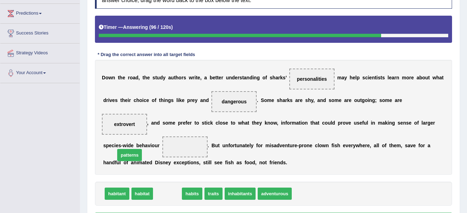
drag, startPoint x: 169, startPoint y: 182, endPoint x: 131, endPoint y: 138, distance: 58.4
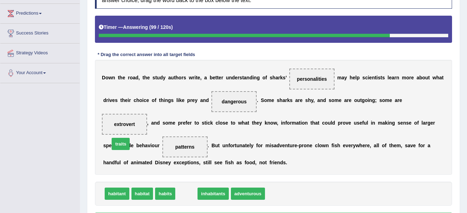
drag, startPoint x: 185, startPoint y: 180, endPoint x: 119, endPoint y: 130, distance: 82.4
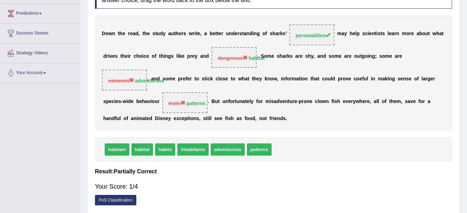
scroll to position [0, 0]
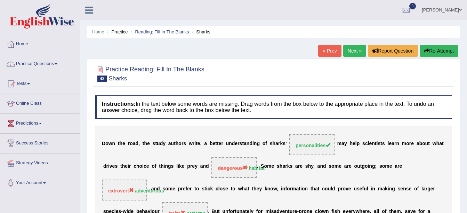
click at [351, 53] on link "Next »" at bounding box center [354, 51] width 23 height 12
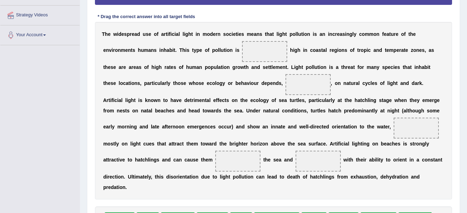
scroll to position [148, 0]
